Goal: Information Seeking & Learning: Find contact information

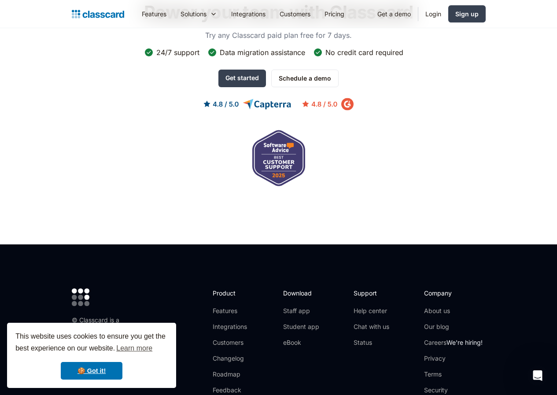
scroll to position [2902, 0]
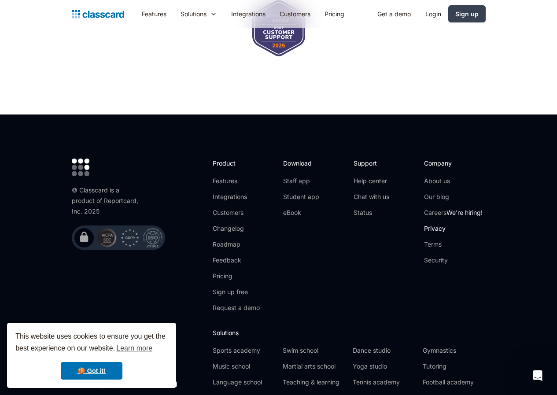
click at [474, 224] on link "Privacy" at bounding box center [453, 228] width 59 height 9
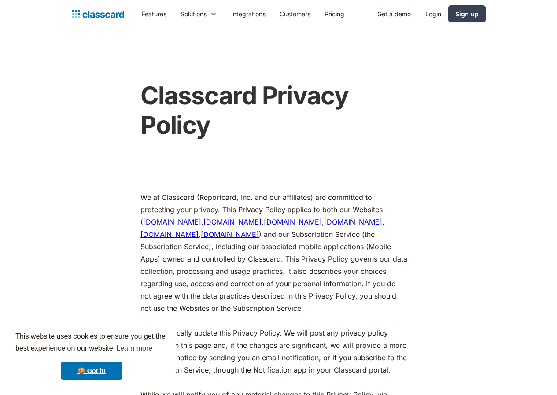
scroll to position [4403, 0]
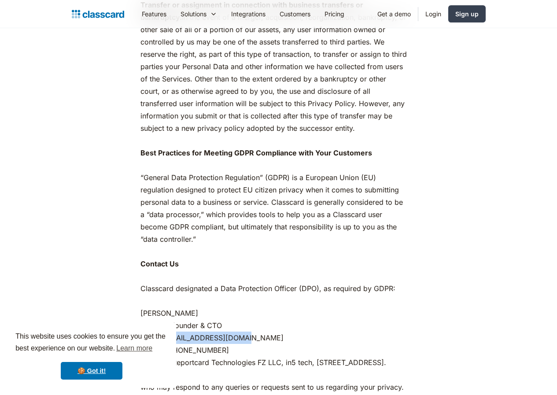
drag, startPoint x: 122, startPoint y: 110, endPoint x: 208, endPoint y: 113, distance: 85.4
copy p "[EMAIL_ADDRESS][DOMAIN_NAME]"
